Goal: Task Accomplishment & Management: Manage account settings

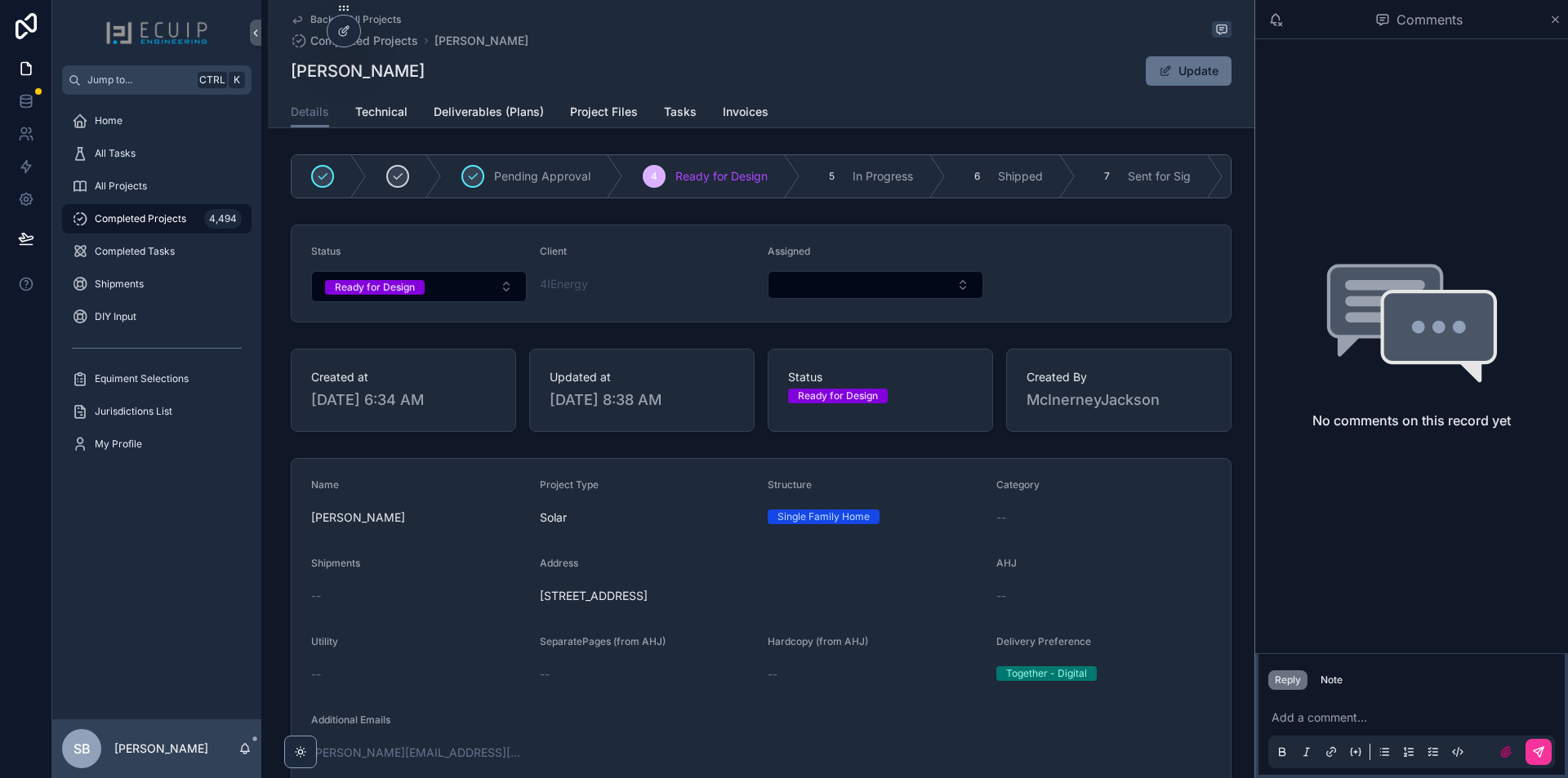
click at [444, 299] on button "Ready for Design" at bounding box center [419, 286] width 216 height 31
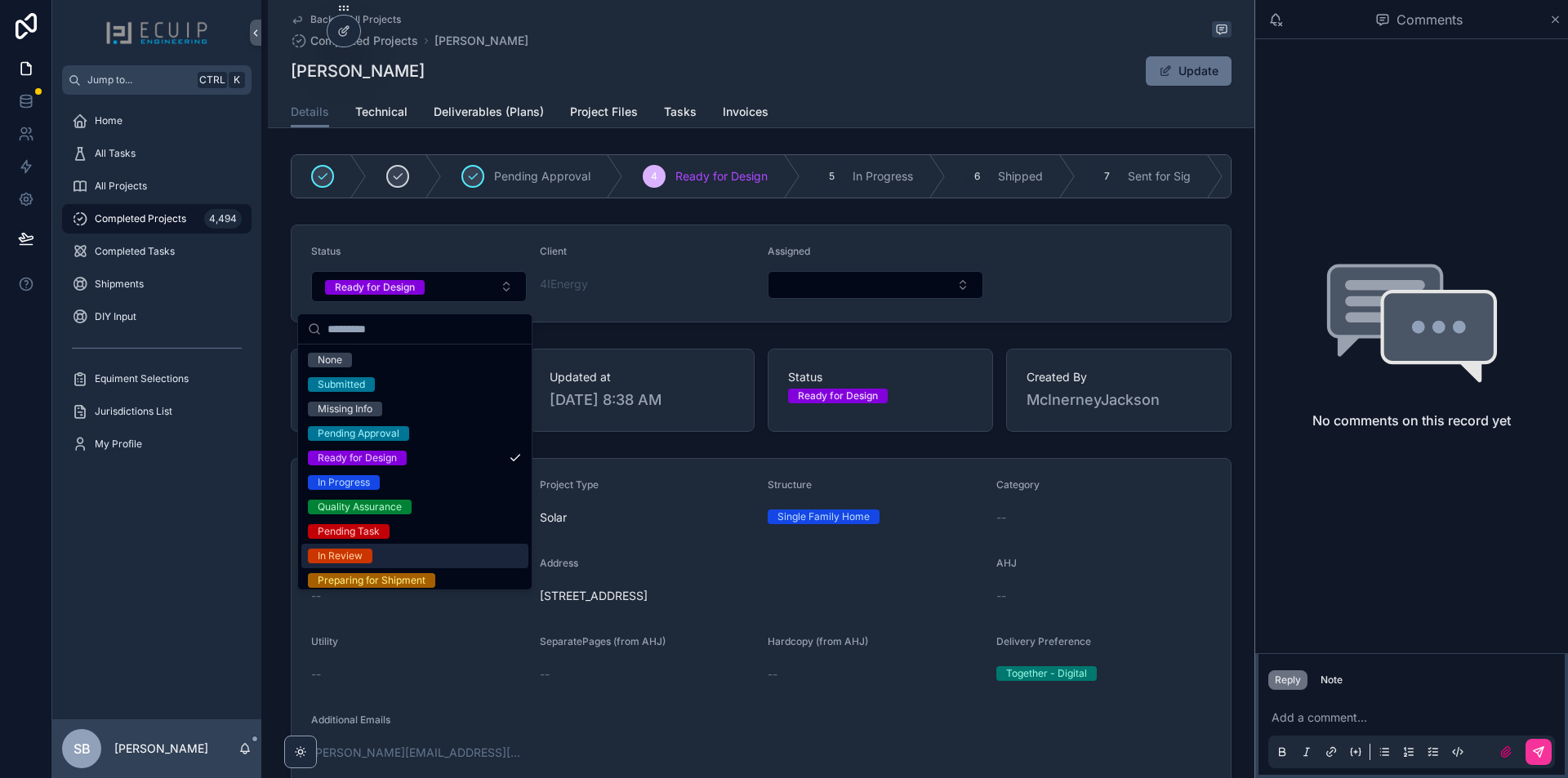
click at [422, 560] on div "In Review" at bounding box center [415, 556] width 227 height 24
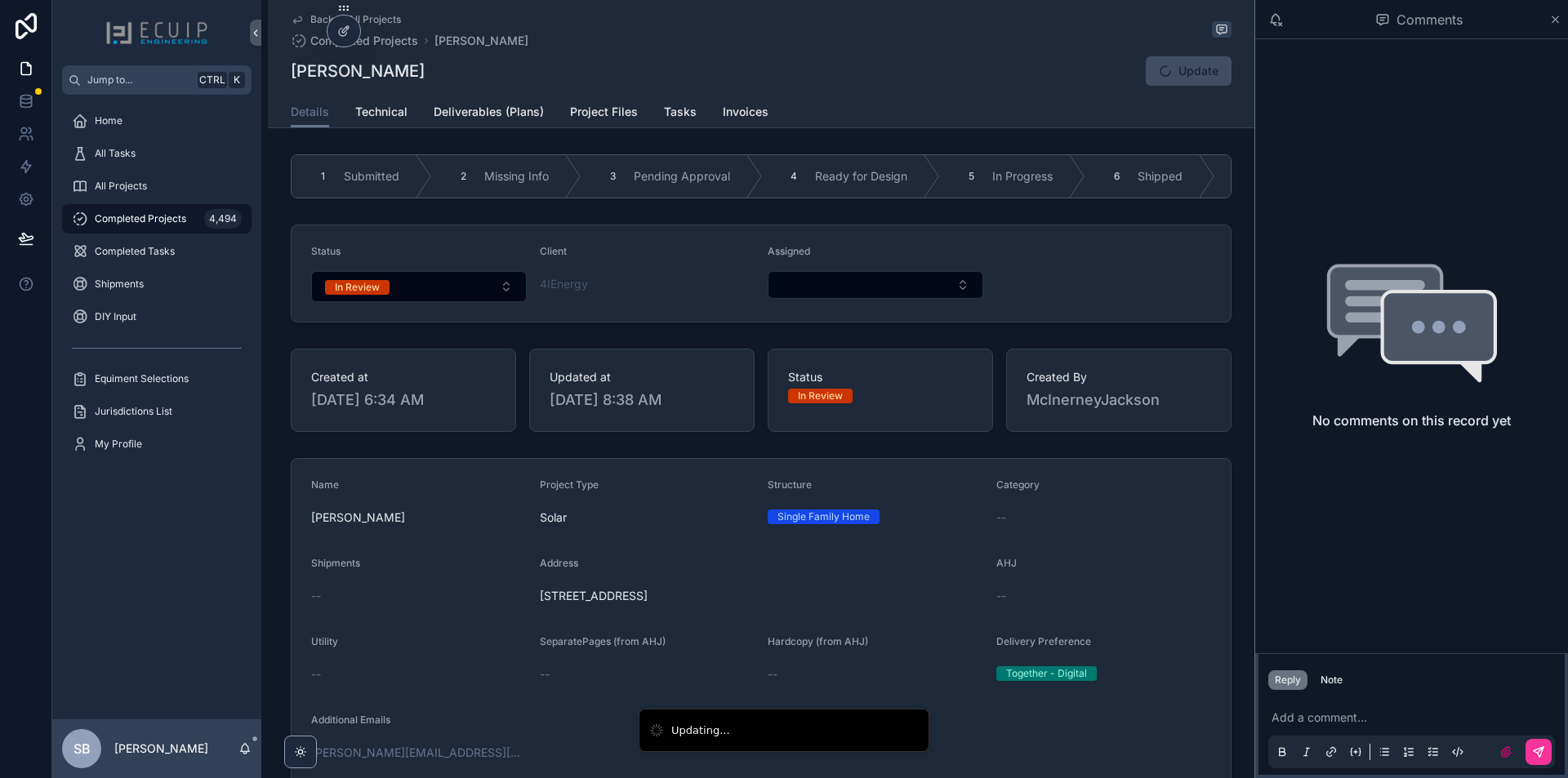
click at [815, 264] on div "Assigned" at bounding box center [875, 255] width 216 height 20
click at [811, 293] on button "Select Button" at bounding box center [875, 284] width 216 height 28
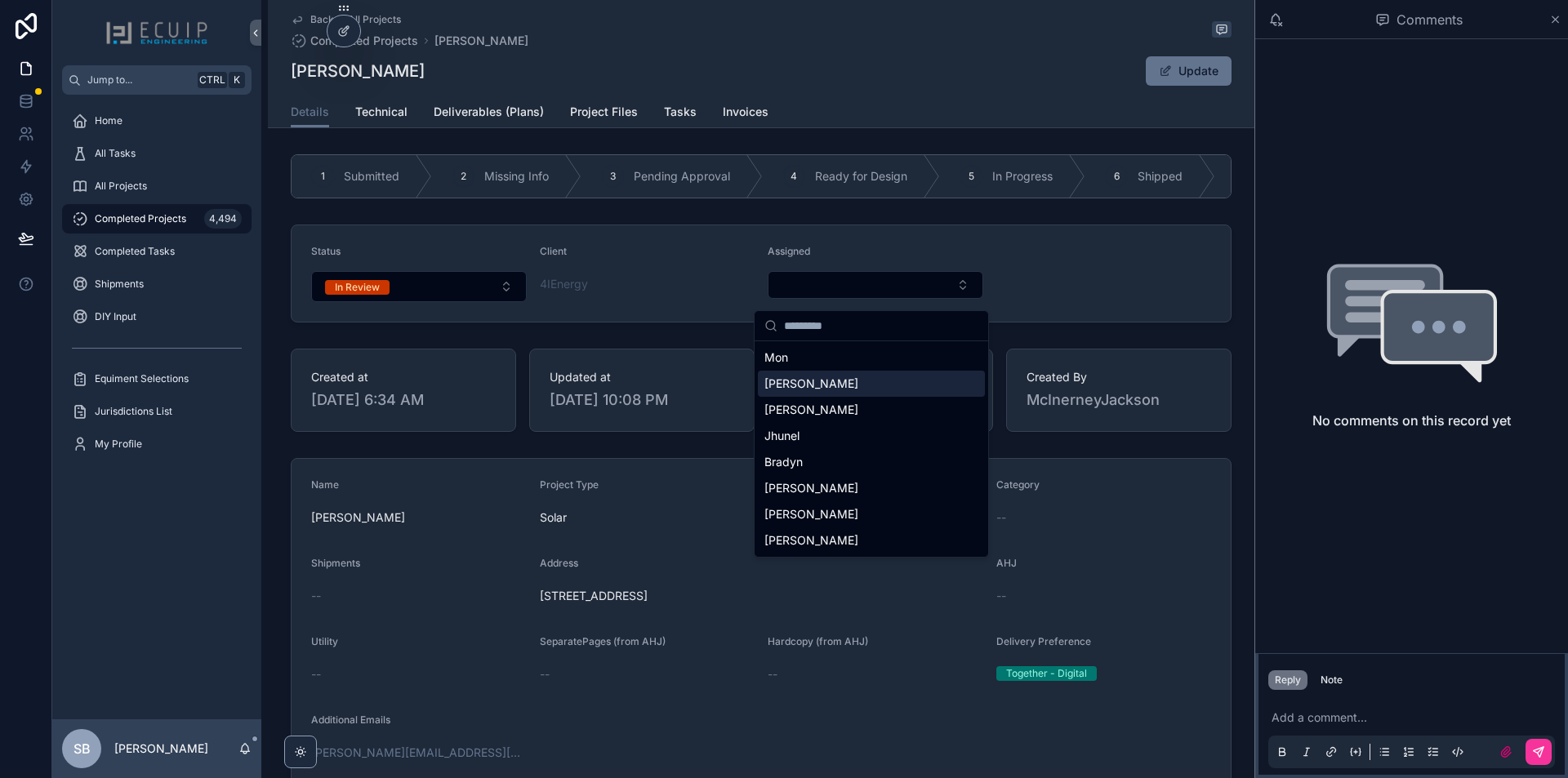
click at [828, 386] on div "[PERSON_NAME]" at bounding box center [872, 384] width 227 height 26
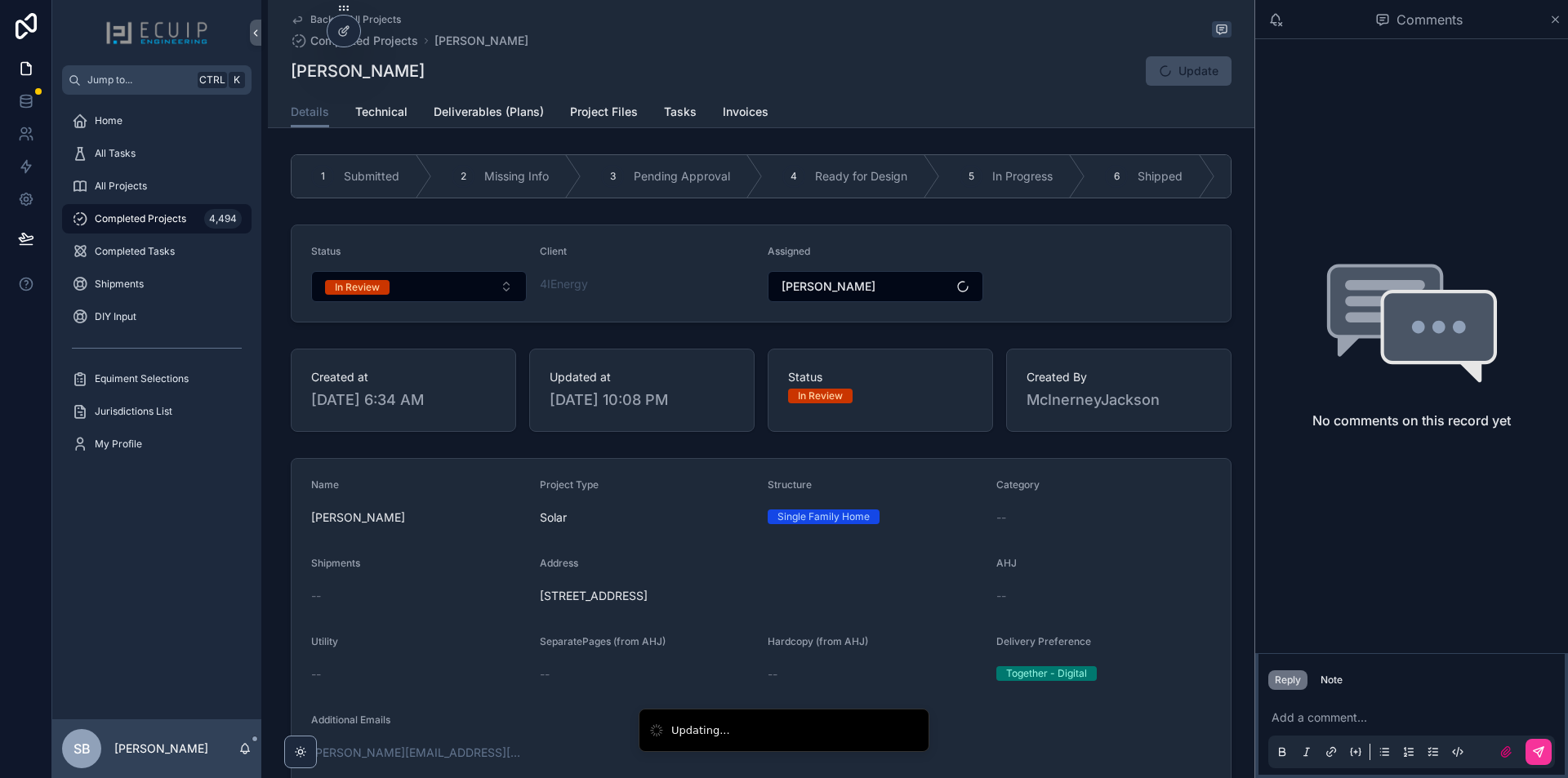
click at [1007, 289] on form "Status In Review Client 4IEnergy Assigned Sherri" at bounding box center [761, 273] width 939 height 97
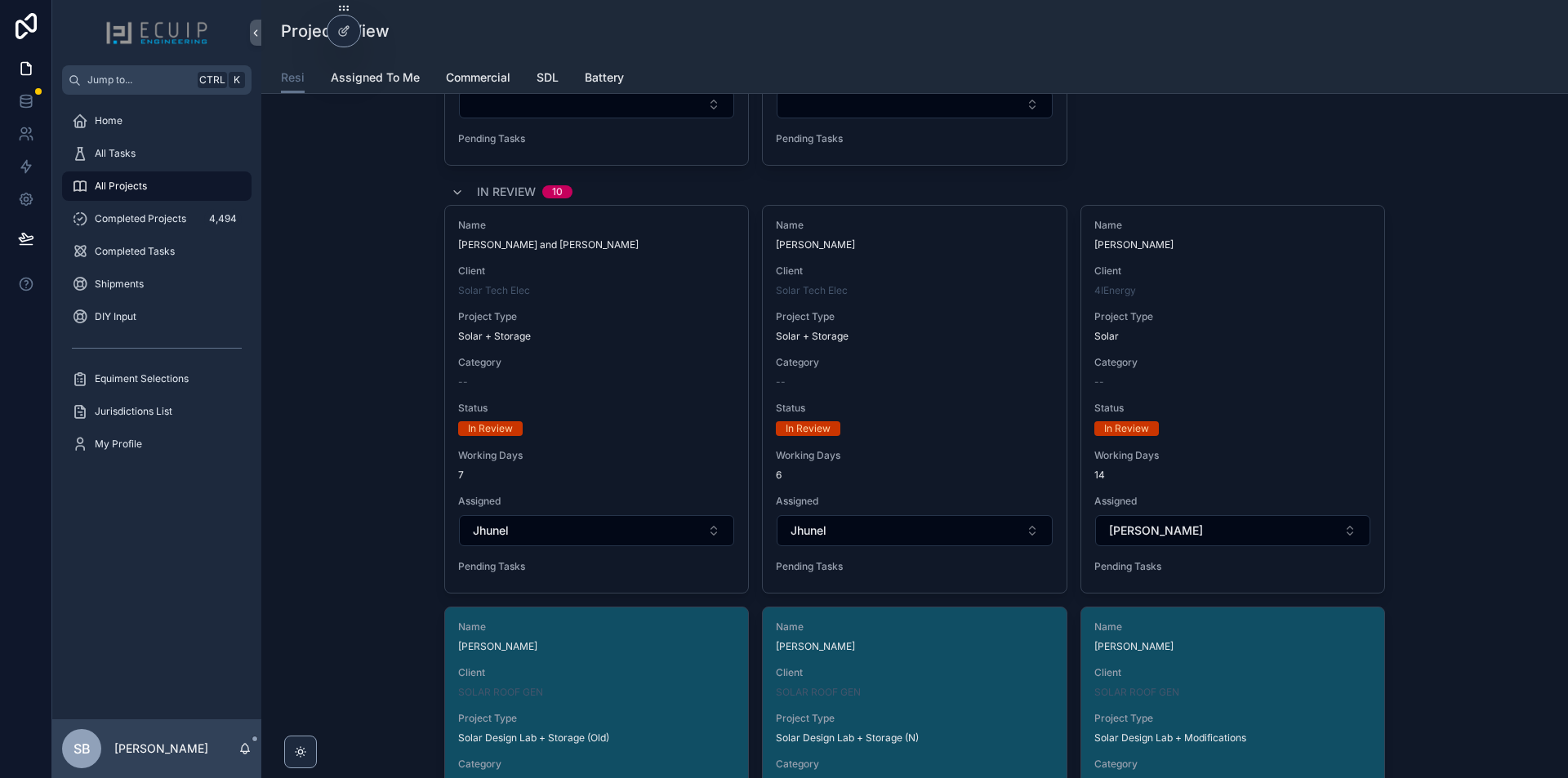
scroll to position [5308, 0]
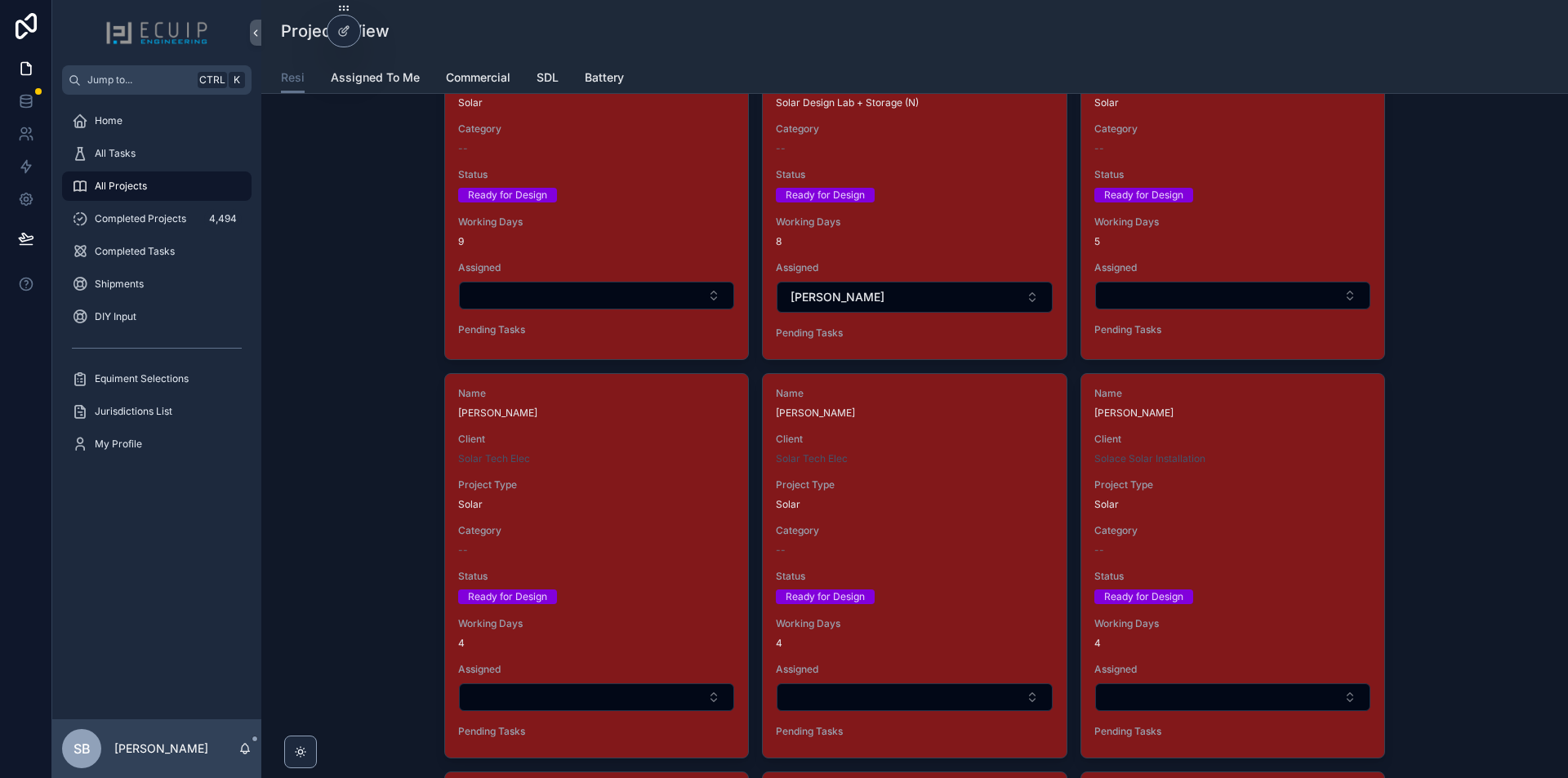
scroll to position [2205, 0]
